Goal: Find specific page/section: Find specific page/section

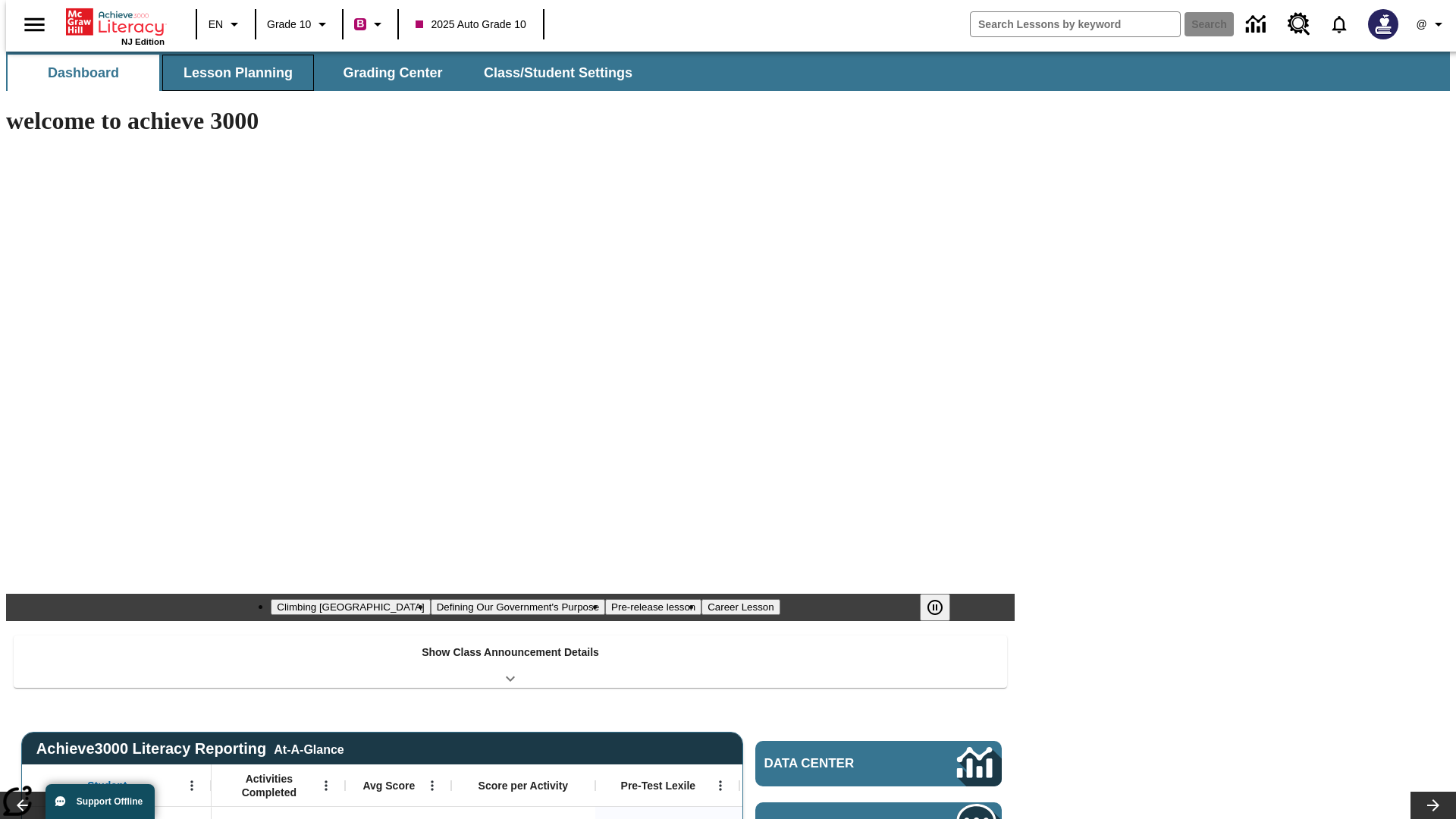
click at [232, 72] on button "Lesson Planning" at bounding box center [238, 72] width 152 height 36
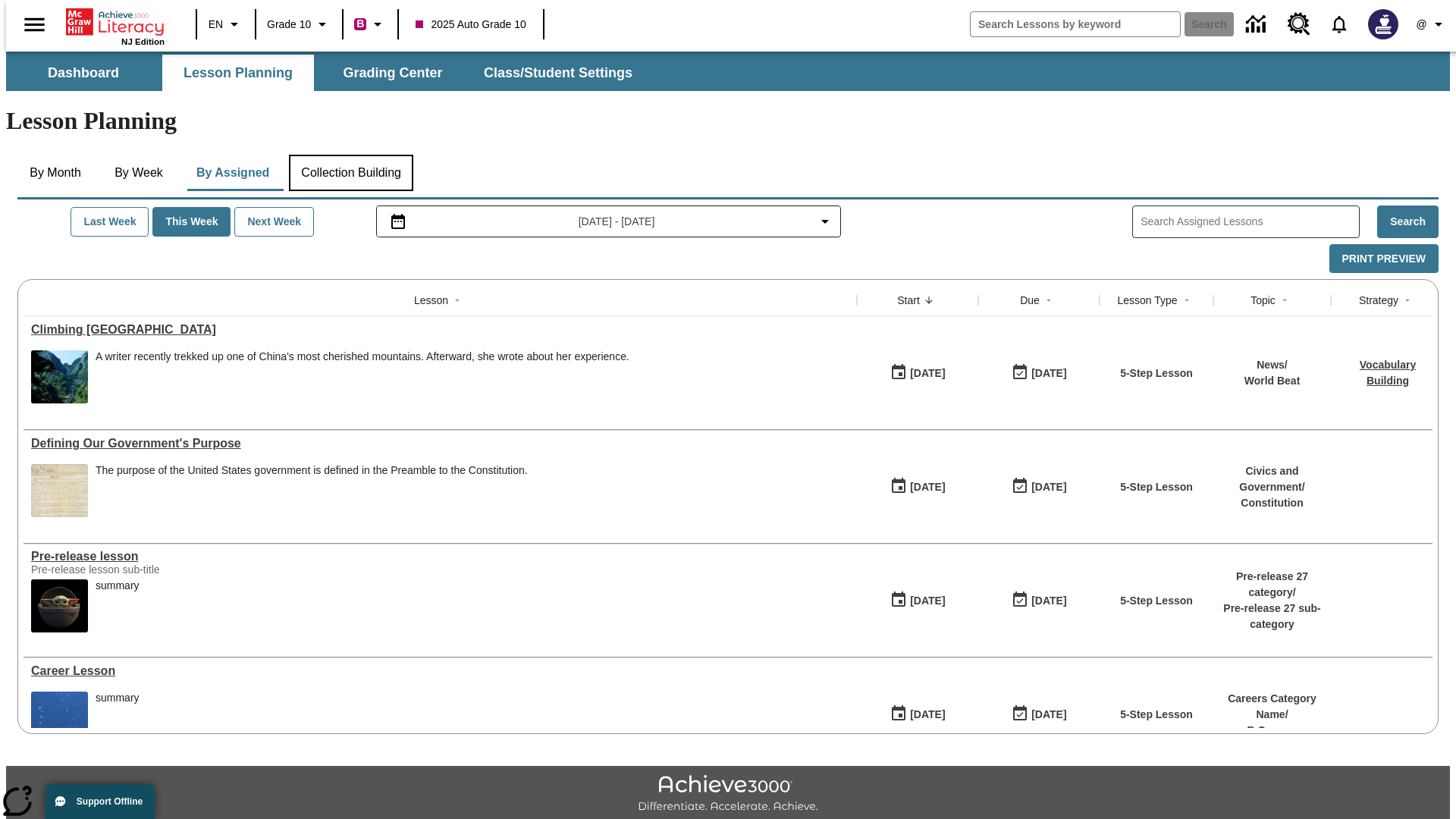
click at [350, 155] on button "Collection Building" at bounding box center [350, 173] width 124 height 36
